Goal: Complete application form

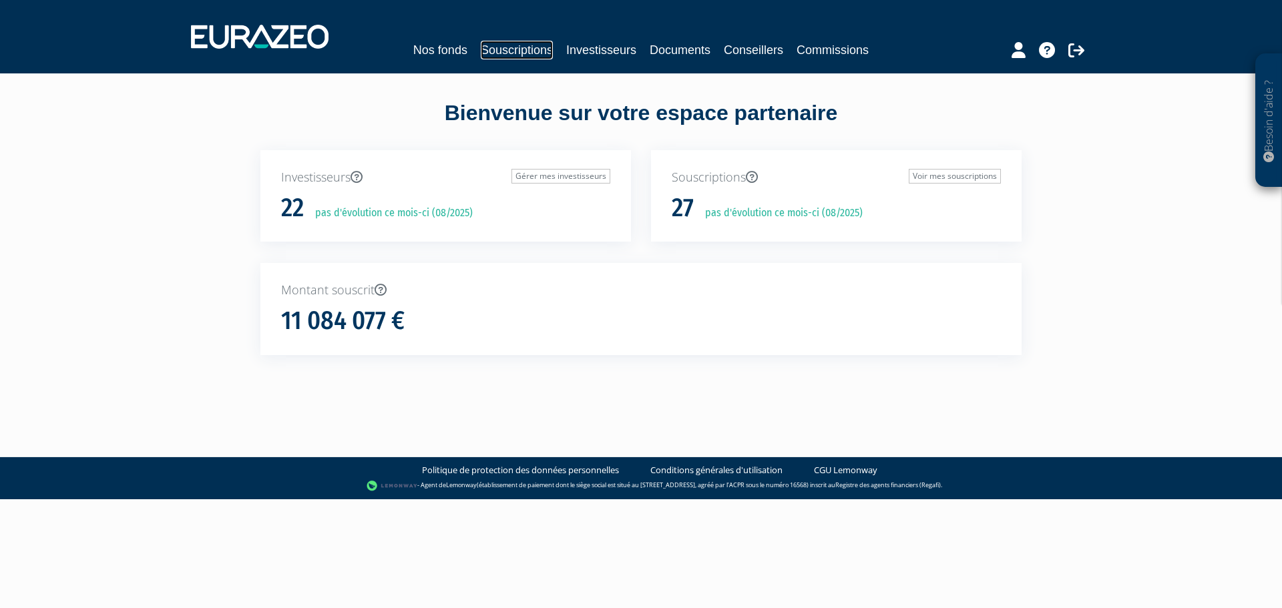
click at [534, 49] on link "Souscriptions" at bounding box center [517, 50] width 72 height 19
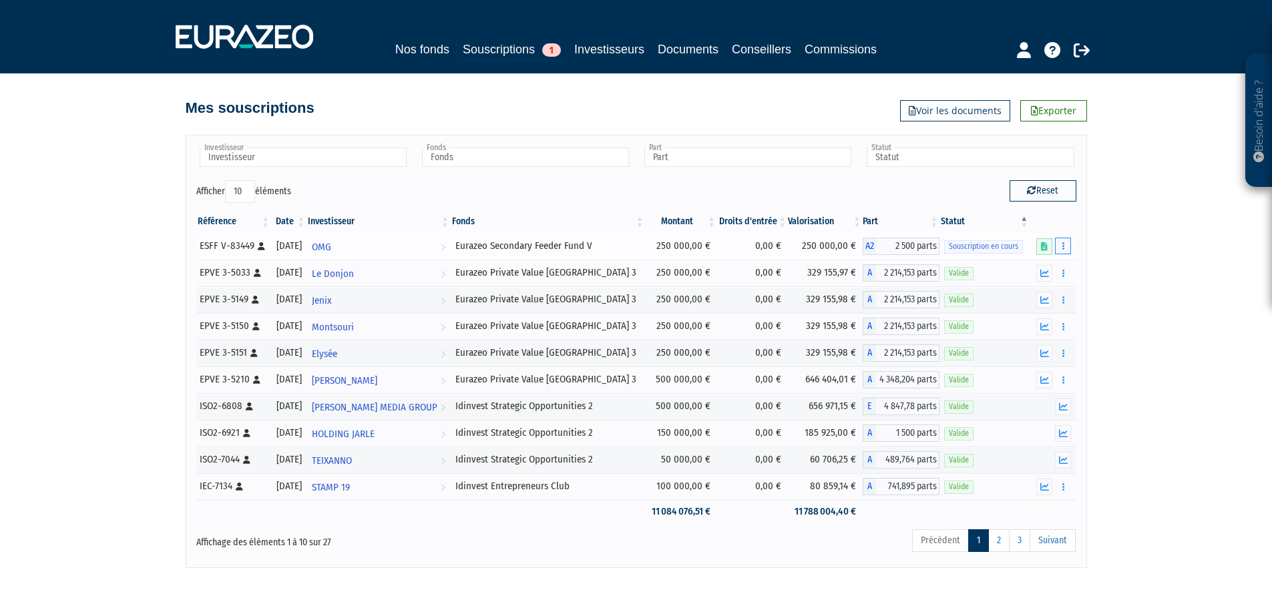
click at [1064, 245] on icon "button" at bounding box center [1064, 246] width 2 height 9
click at [1043, 291] on link "Compléter" at bounding box center [1024, 296] width 87 height 22
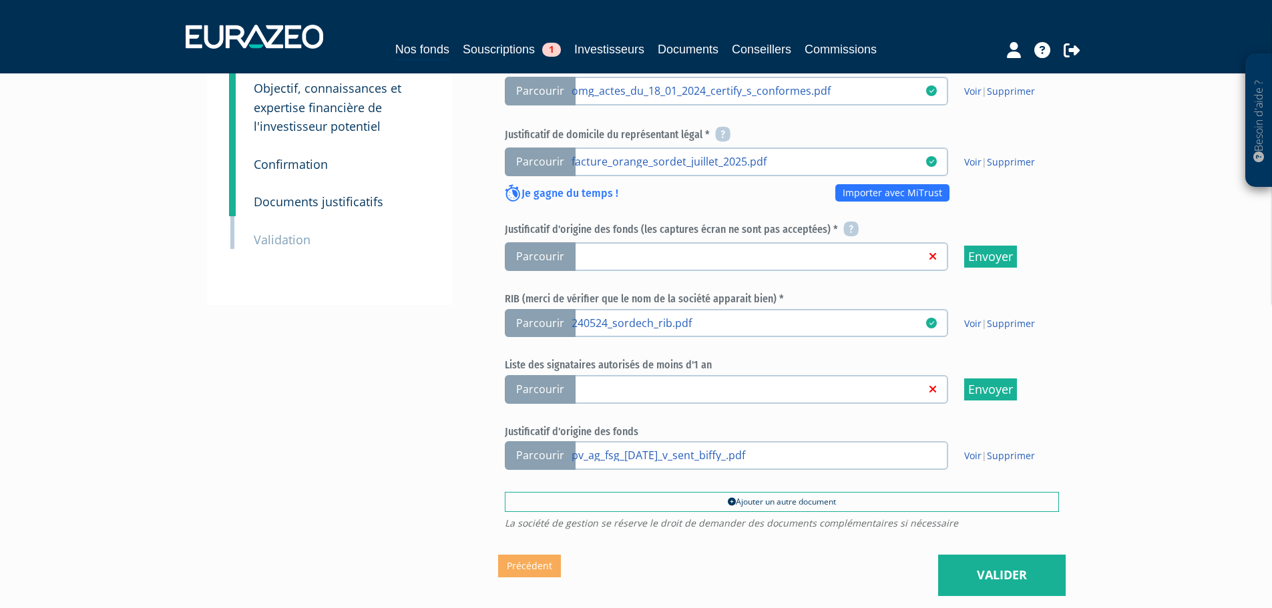
scroll to position [550, 0]
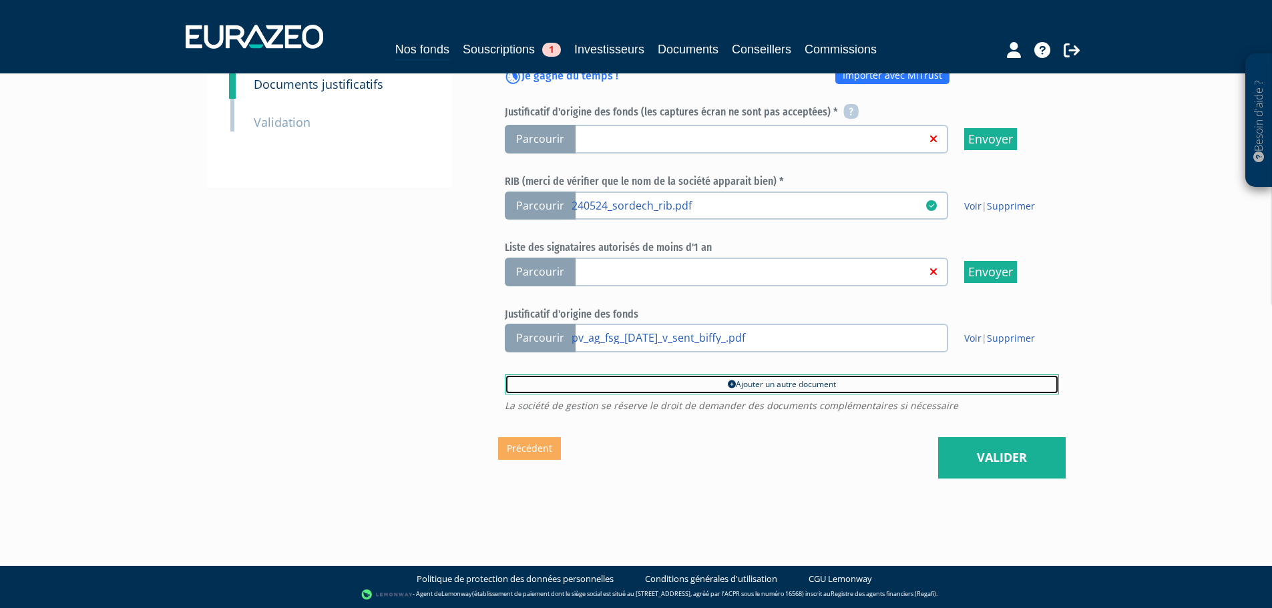
click at [762, 383] on link "Ajouter un autre document" at bounding box center [782, 385] width 554 height 20
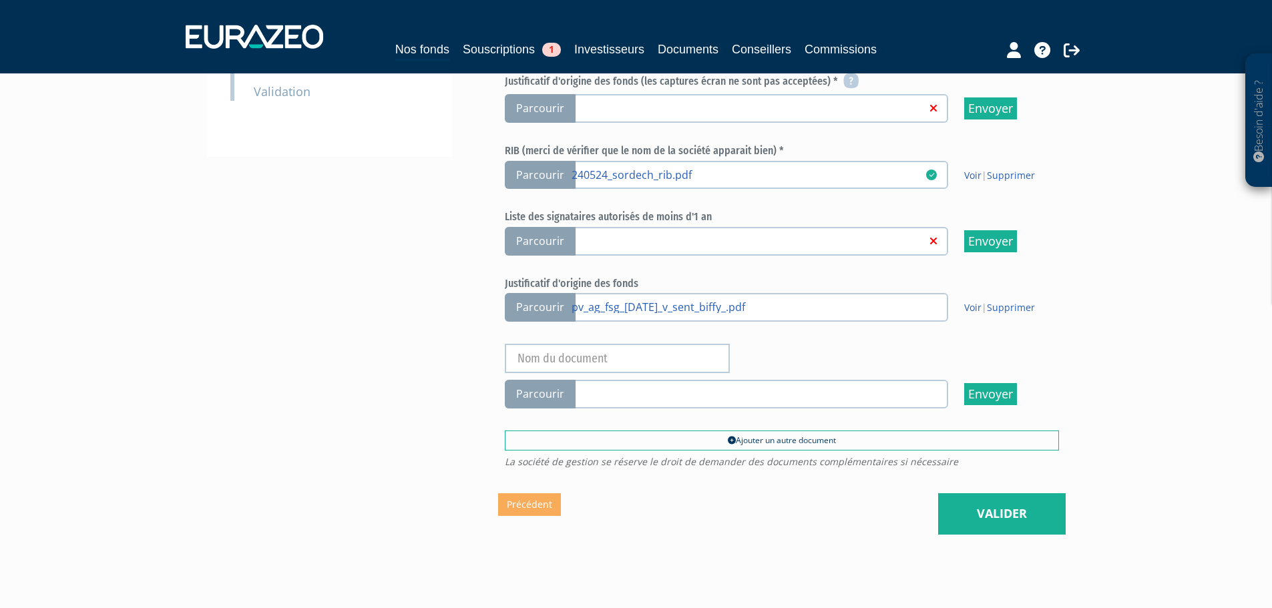
click at [550, 409] on span "Parcourir" at bounding box center [540, 394] width 71 height 29
click at [0, 0] on input "Parcourir" at bounding box center [0, 0] width 0 height 0
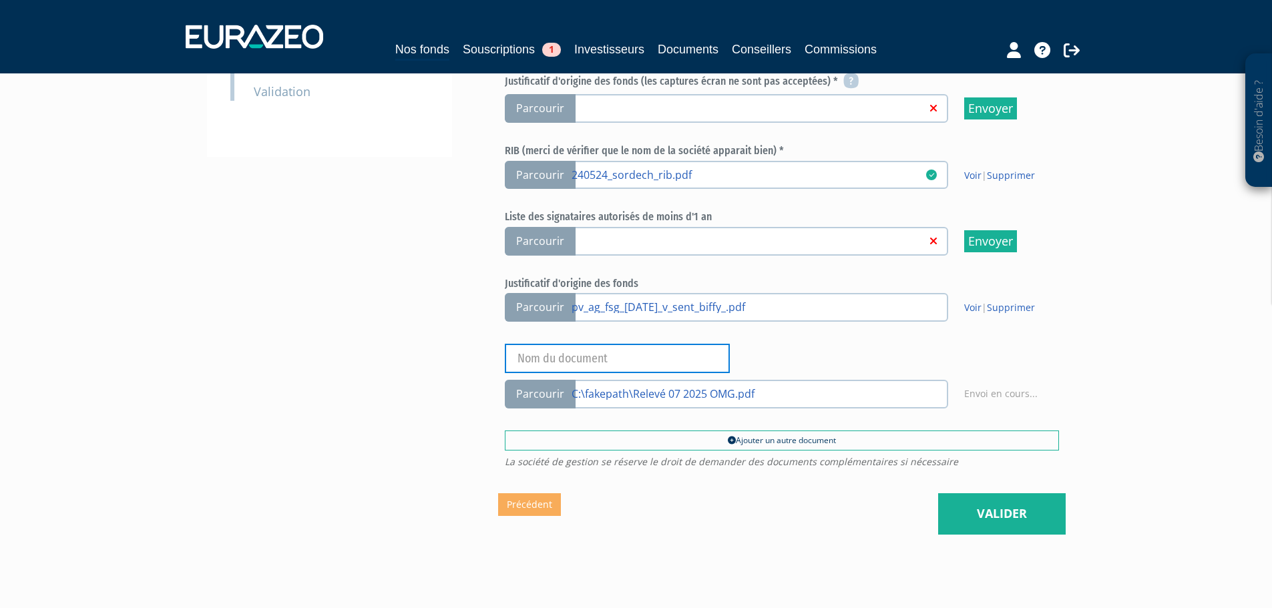
click at [619, 373] on input "text" at bounding box center [617, 358] width 225 height 29
type input "Relevé bancaire"
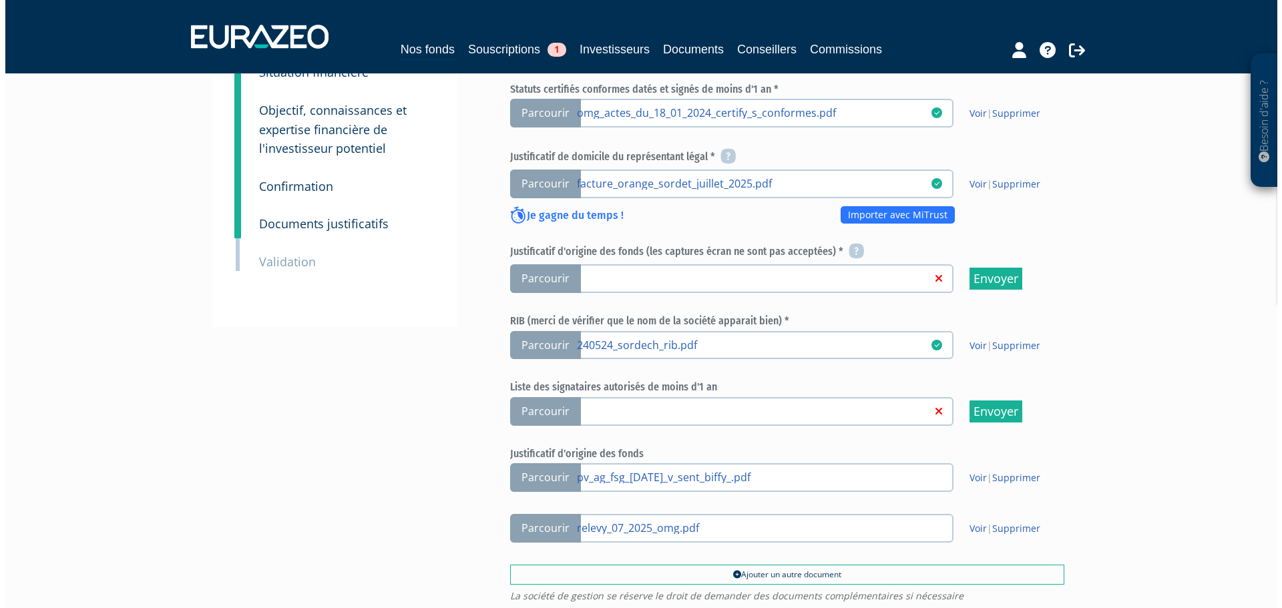
scroll to position [600, 0]
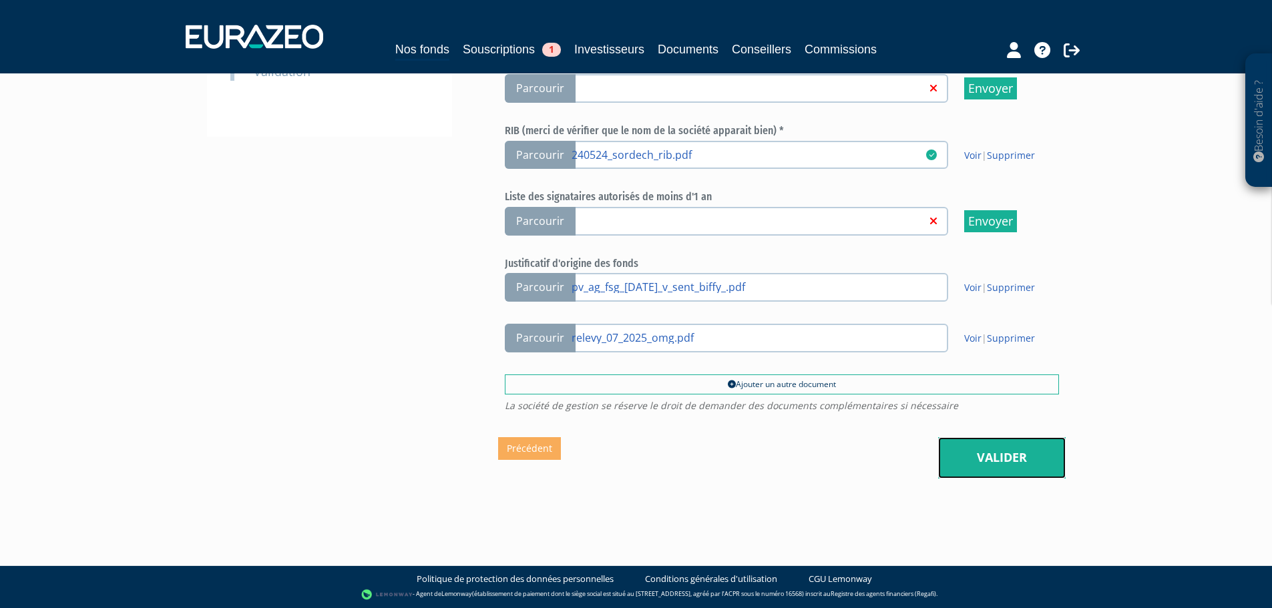
click at [966, 459] on link "Valider" at bounding box center [1002, 458] width 128 height 41
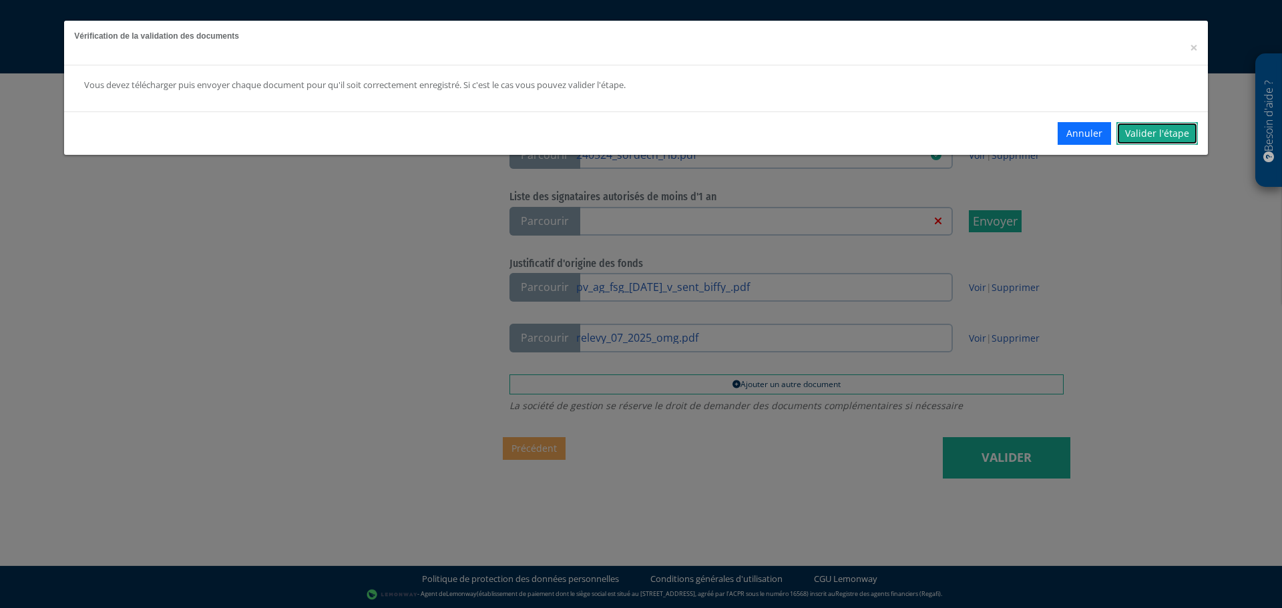
click at [1132, 128] on link "Valider l'étape" at bounding box center [1157, 133] width 81 height 23
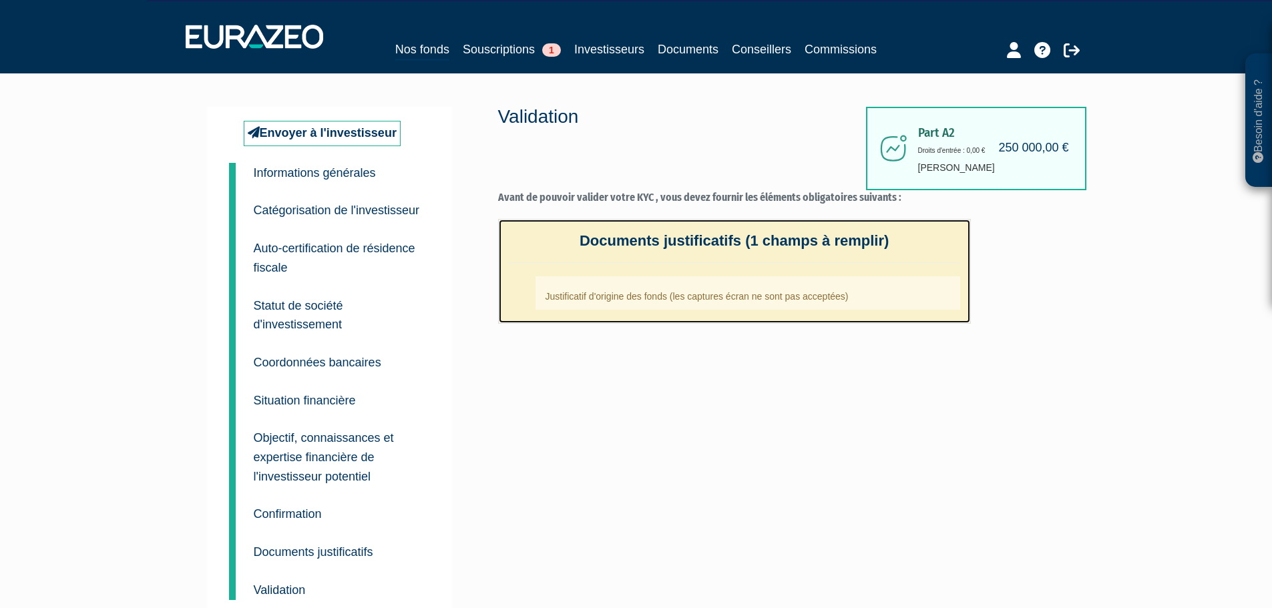
click at [731, 244] on h4 "Documents justificatifs (1 champs à remplir)" at bounding box center [735, 248] width 452 height 30
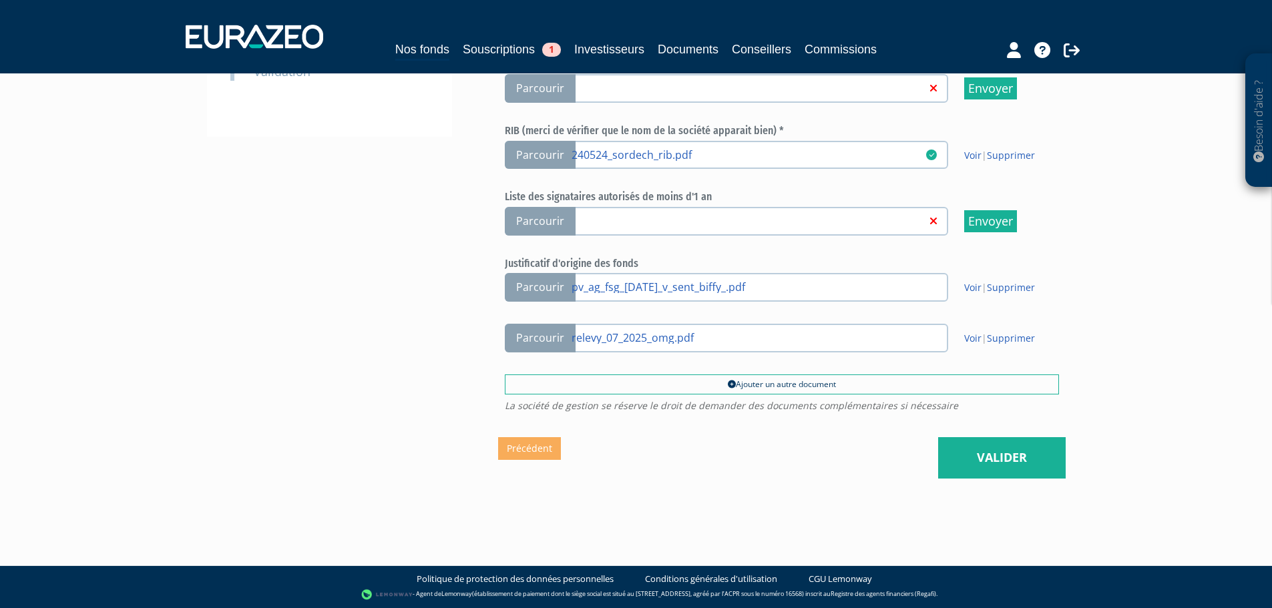
scroll to position [600, 0]
click at [680, 289] on link "pv_ag_fsg_[DATE]_v_sent_biffy_.pdf" at bounding box center [749, 286] width 355 height 13
click at [0, 0] on input "Parcourir pv_ag_fsg_29.10.2024_v_sent_biffy_.pdf" at bounding box center [0, 0] width 0 height 0
click at [966, 287] on link "Voir" at bounding box center [973, 287] width 17 height 13
click at [958, 454] on link "Valider" at bounding box center [1002, 458] width 128 height 41
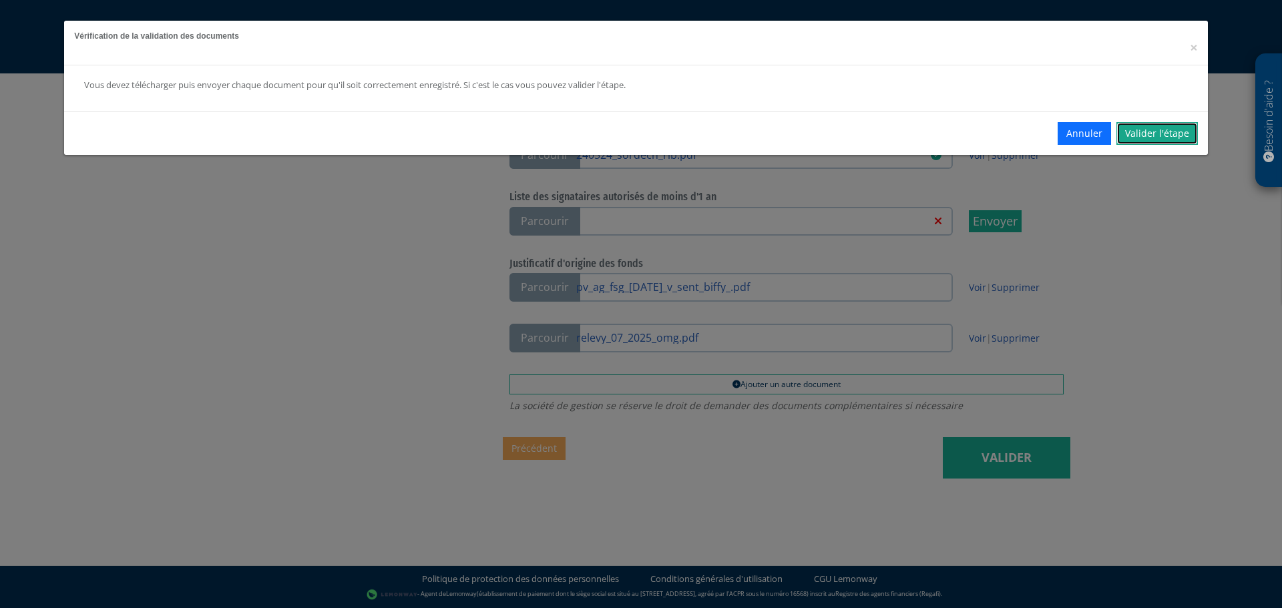
click at [1133, 139] on link "Valider l'étape" at bounding box center [1157, 133] width 81 height 23
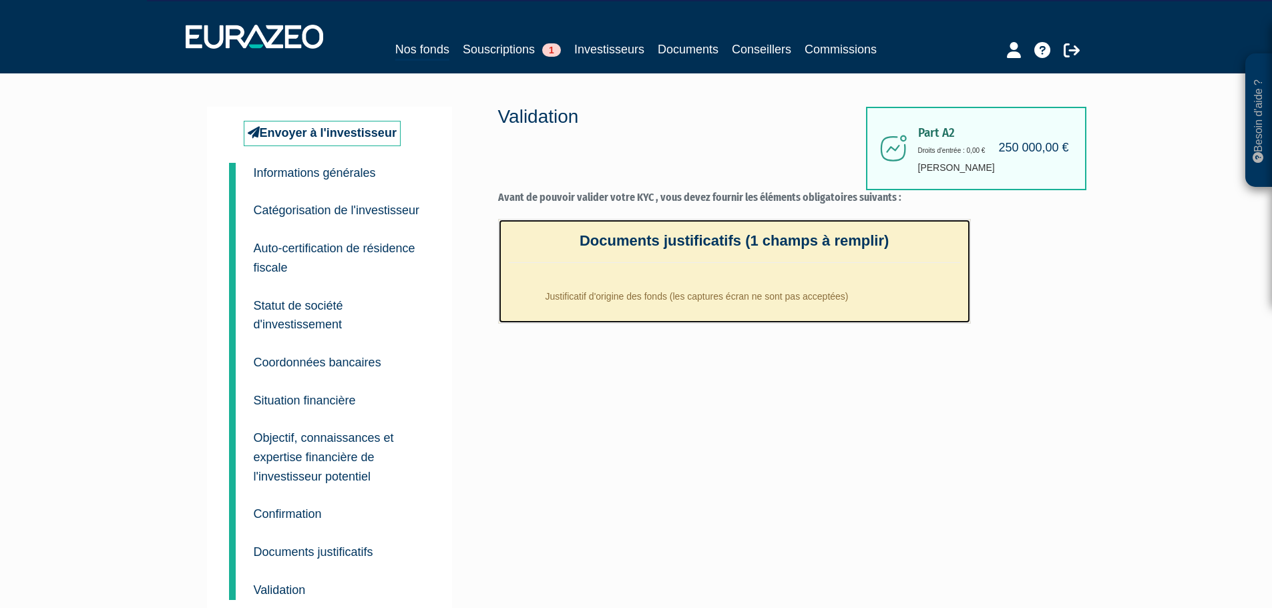
click at [712, 291] on li "Justificatif d'origine des fonds (les captures écran ne sont pas acceptées)" at bounding box center [748, 293] width 425 height 33
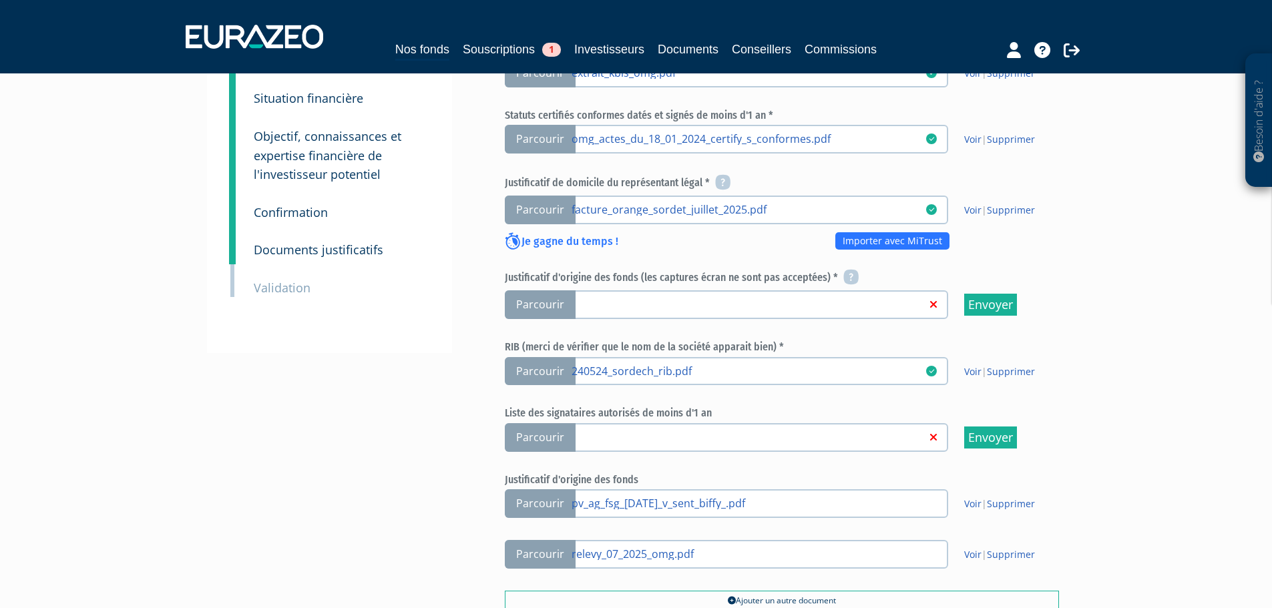
scroll to position [446, 0]
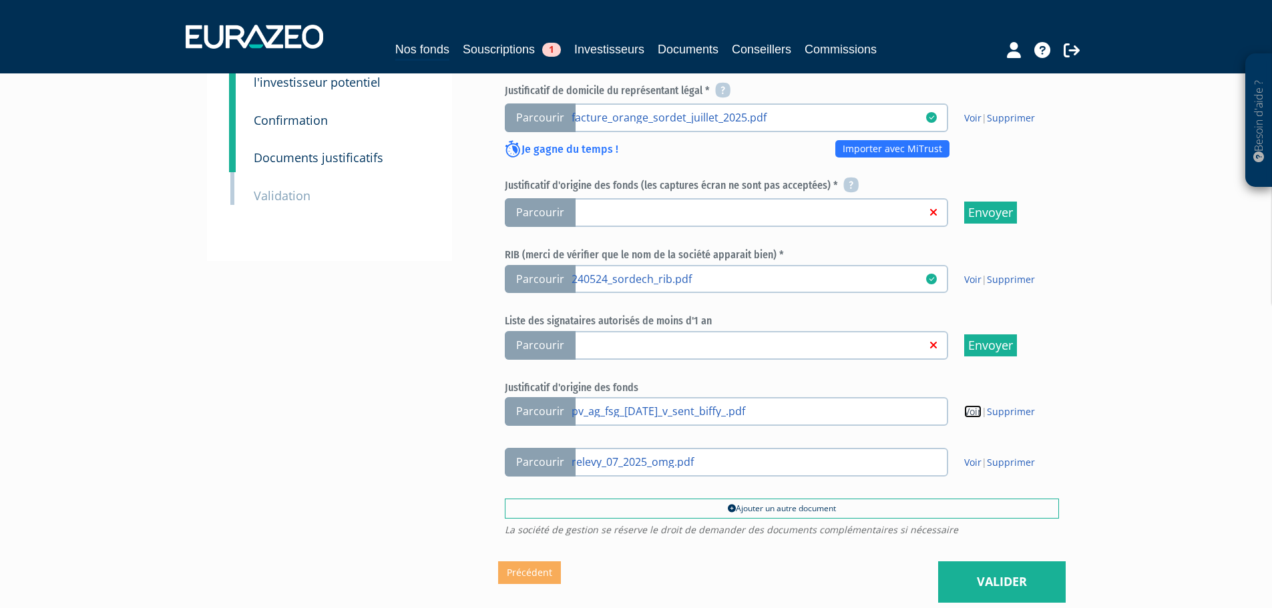
click at [973, 418] on link "Voir" at bounding box center [973, 411] width 17 height 13
click at [542, 227] on span "Parcourir" at bounding box center [540, 212] width 71 height 29
click at [0, 0] on input "Parcourir" at bounding box center [0, 0] width 0 height 0
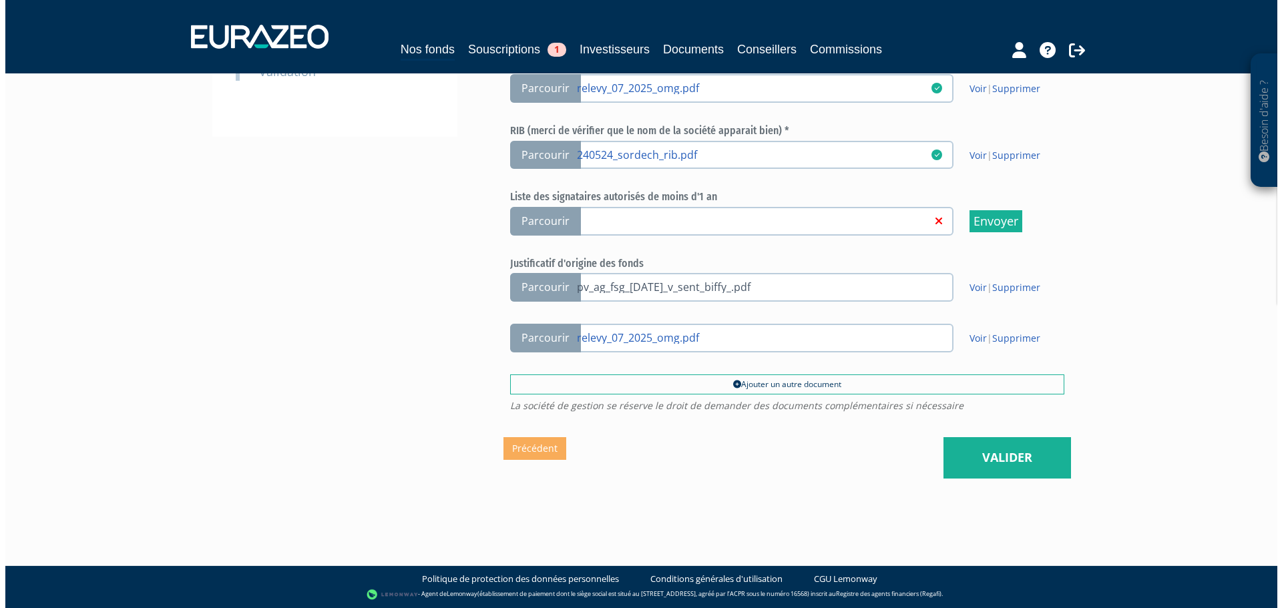
scroll to position [600, 0]
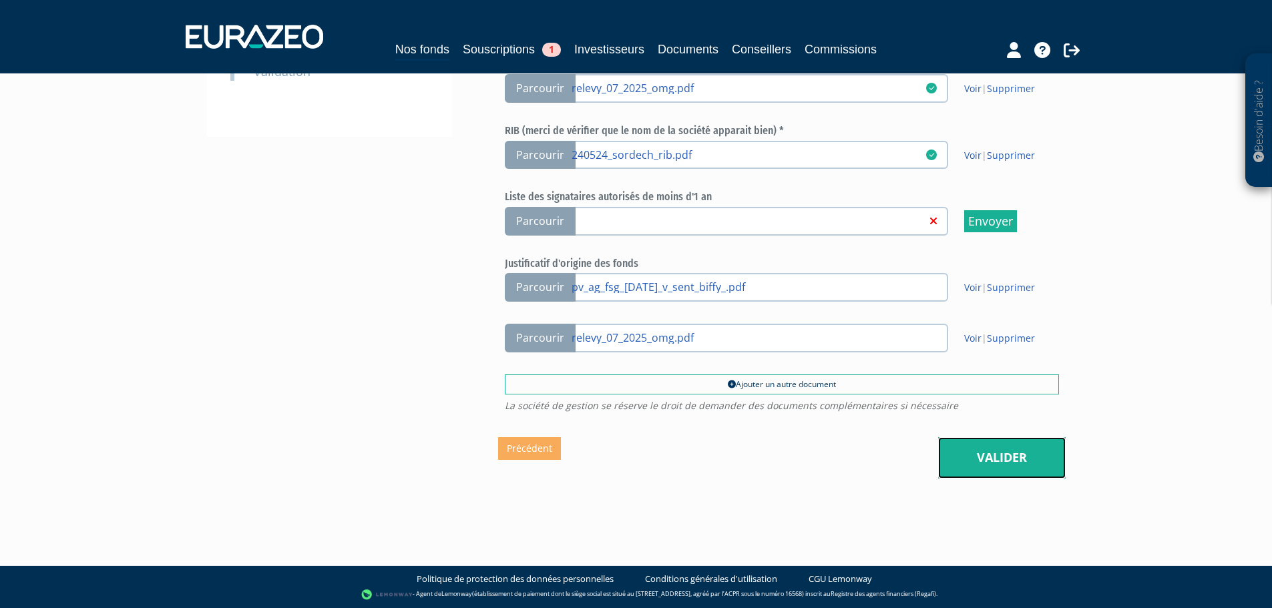
click at [965, 448] on link "Valider" at bounding box center [1002, 458] width 128 height 41
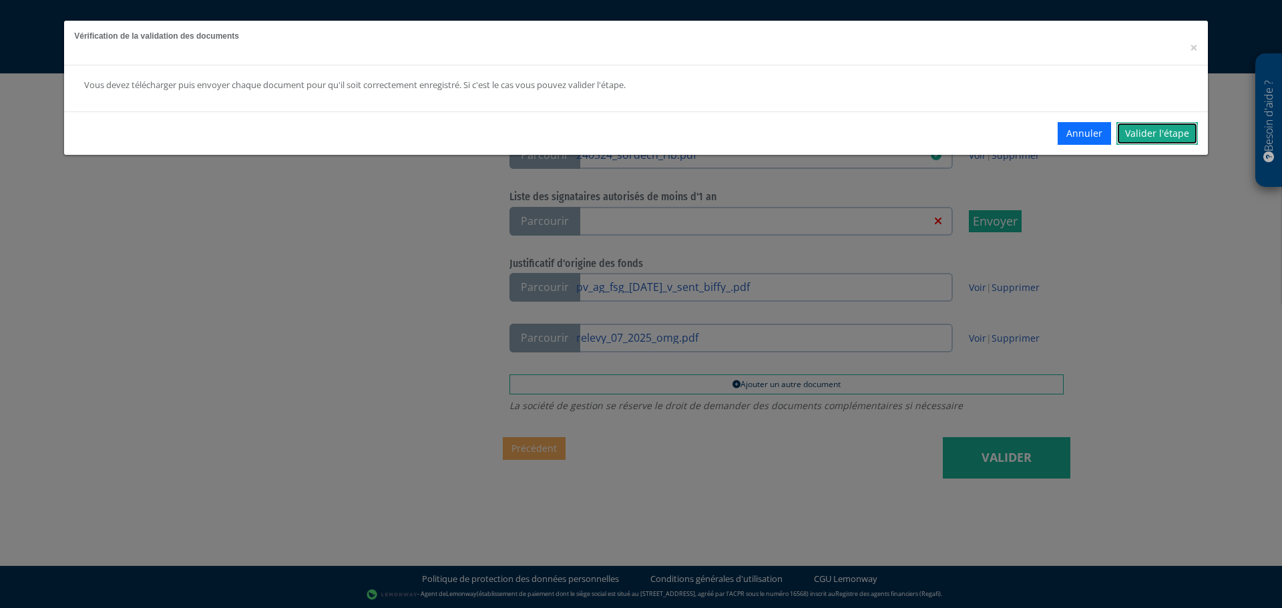
click at [1125, 134] on link "Valider l'étape" at bounding box center [1157, 133] width 81 height 23
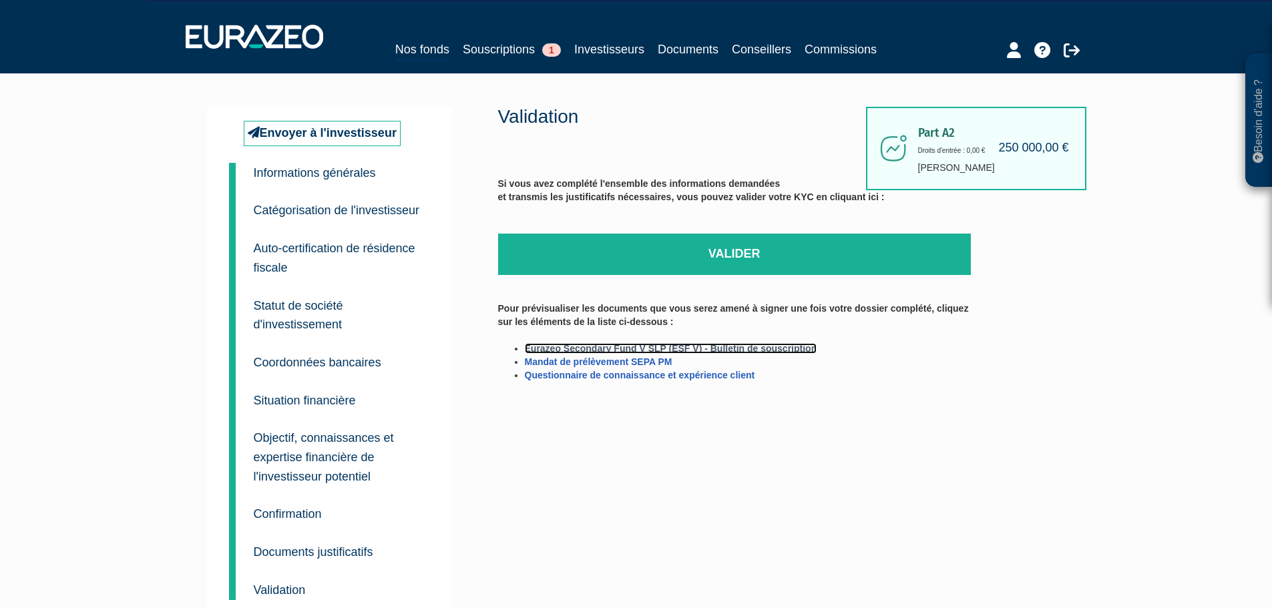
click at [705, 349] on link "Eurazeo Secondary Fund V SLP (ESF V) - Bulletin de souscription" at bounding box center [671, 348] width 293 height 11
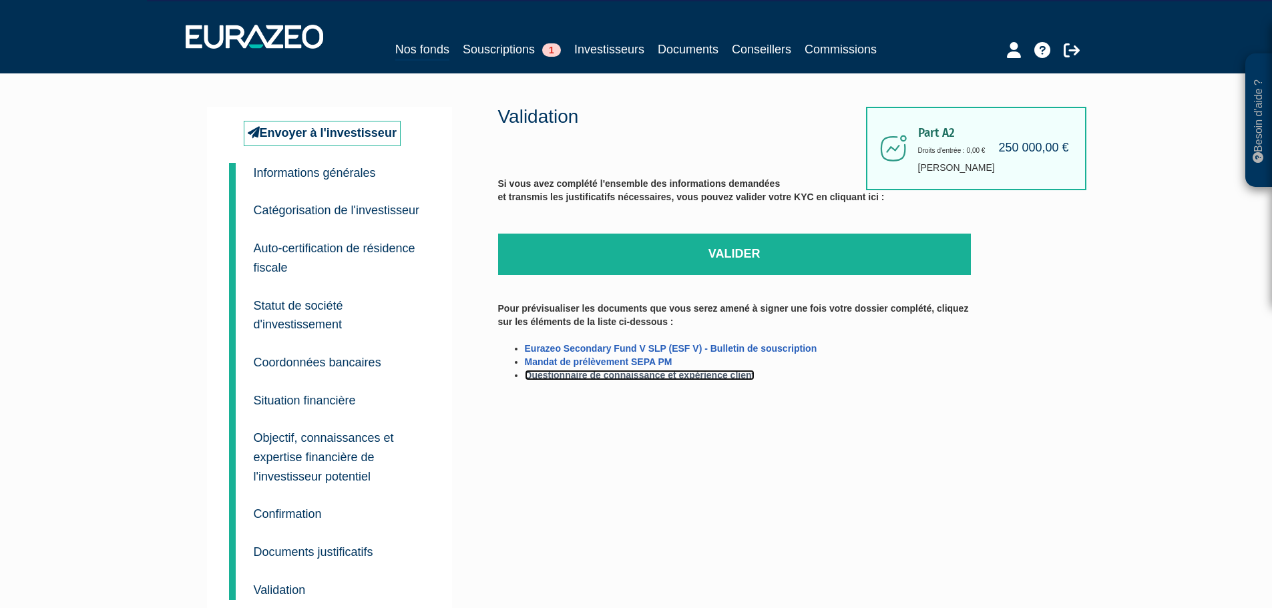
click at [664, 375] on link "Questionnaire de connaissance et expérience client" at bounding box center [640, 375] width 230 height 11
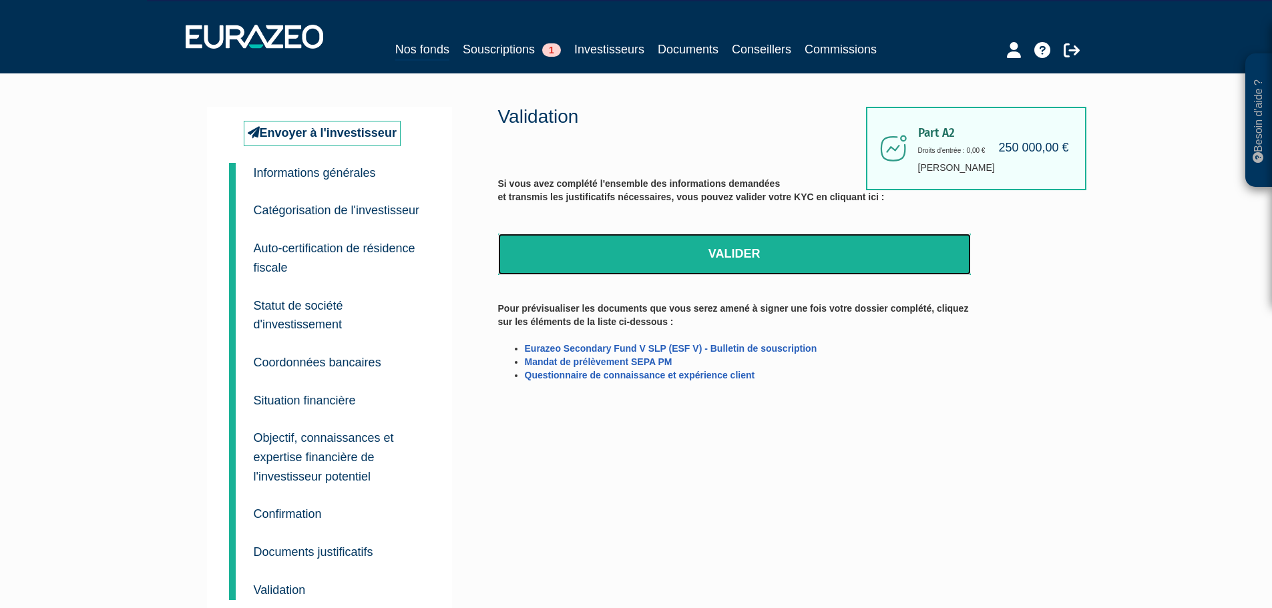
drag, startPoint x: 763, startPoint y: 263, endPoint x: 697, endPoint y: 49, distance: 224.4
click at [763, 263] on link "Valider" at bounding box center [734, 254] width 473 height 41
